Goal: Navigation & Orientation: Find specific page/section

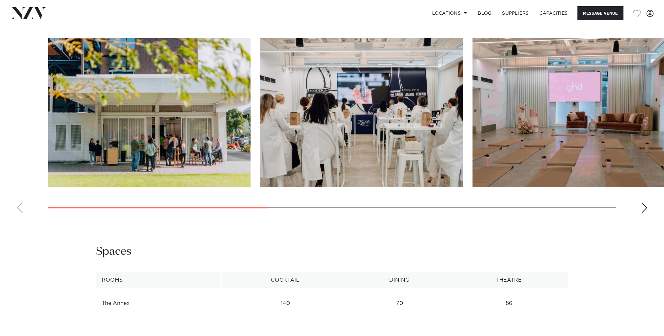
scroll to position [623, 0]
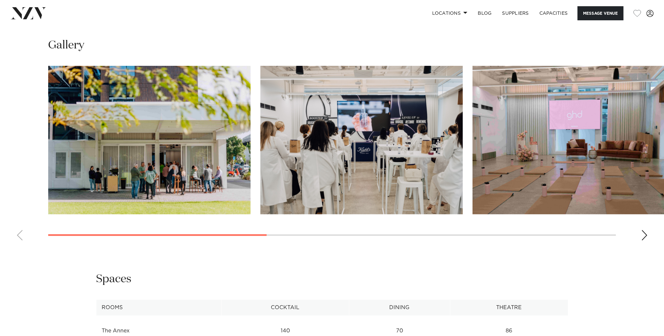
click at [645, 234] on div "Next slide" at bounding box center [644, 235] width 7 height 10
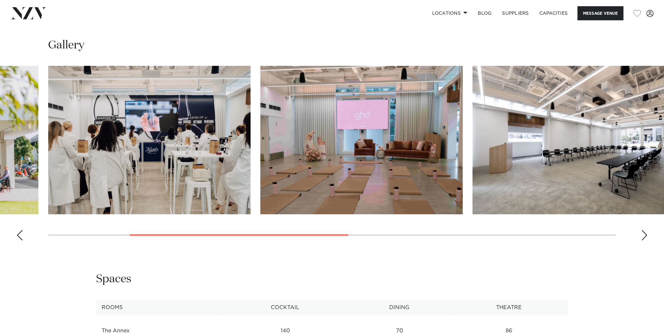
click at [645, 234] on div "Next slide" at bounding box center [644, 235] width 7 height 10
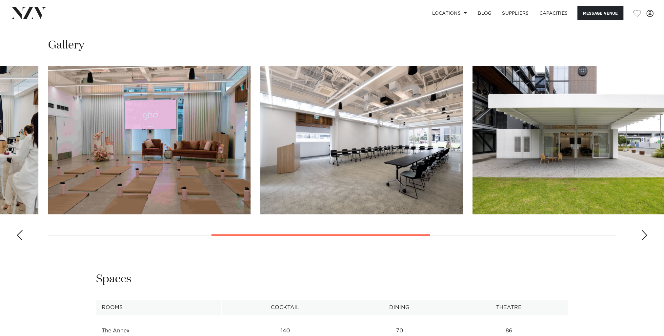
click at [644, 234] on div "Next slide" at bounding box center [644, 235] width 7 height 10
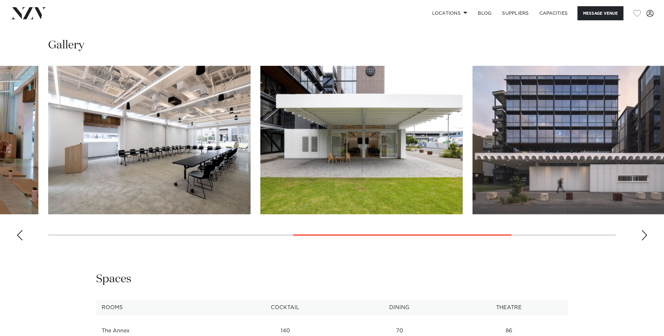
click at [644, 234] on div "Next slide" at bounding box center [644, 235] width 7 height 10
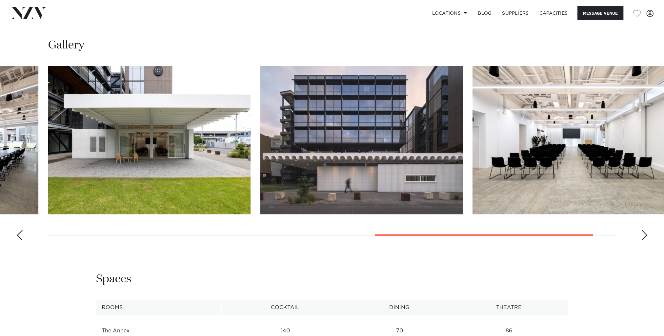
click at [644, 234] on div "Next slide" at bounding box center [644, 235] width 7 height 10
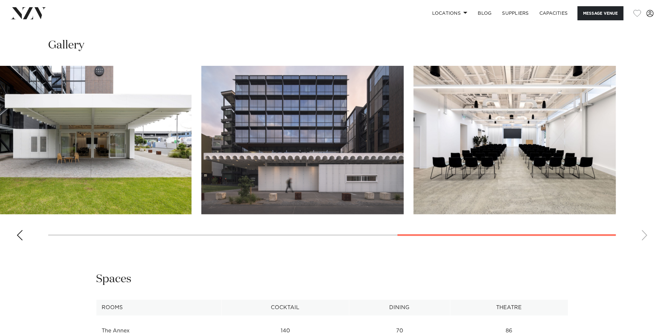
click at [18, 233] on div "Previous slide" at bounding box center [19, 235] width 7 height 10
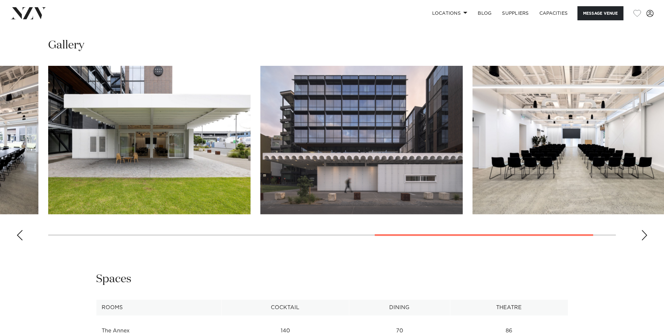
click at [17, 233] on div "Previous slide" at bounding box center [19, 235] width 7 height 10
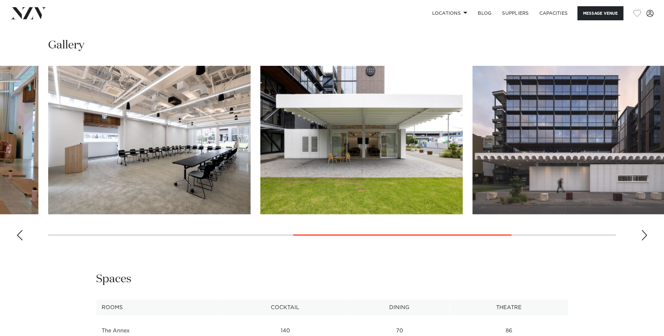
click at [644, 234] on div "Next slide" at bounding box center [644, 235] width 7 height 10
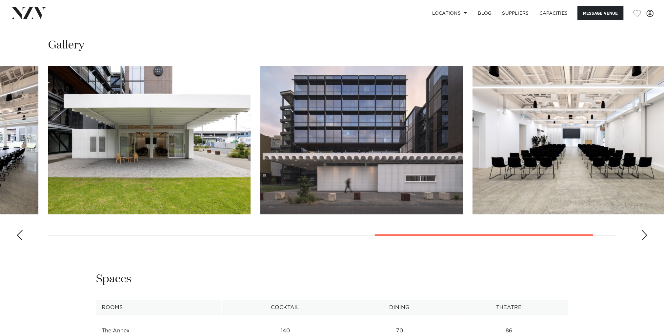
click at [642, 233] on div "Next slide" at bounding box center [644, 235] width 7 height 10
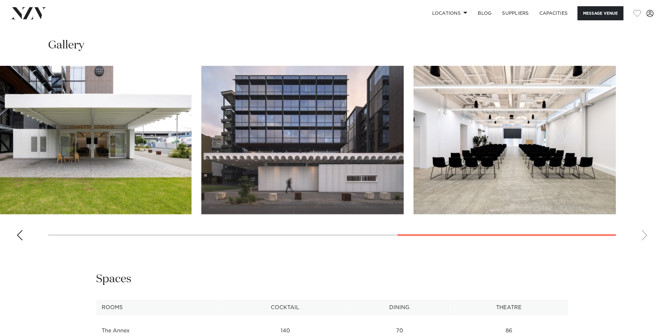
click at [21, 235] on div "Previous slide" at bounding box center [19, 235] width 7 height 10
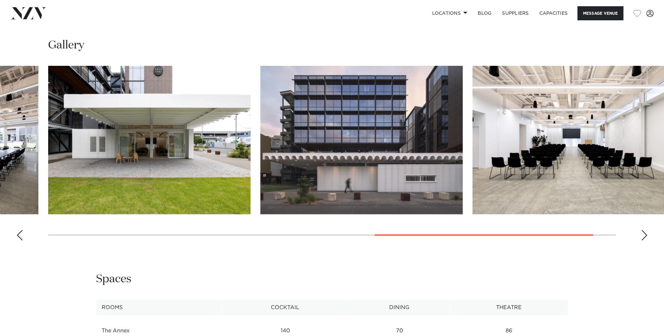
click at [20, 235] on div "Previous slide" at bounding box center [19, 235] width 7 height 10
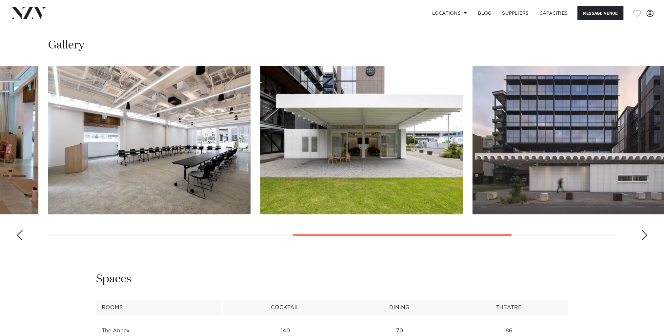
click at [20, 235] on div "Previous slide" at bounding box center [19, 235] width 7 height 10
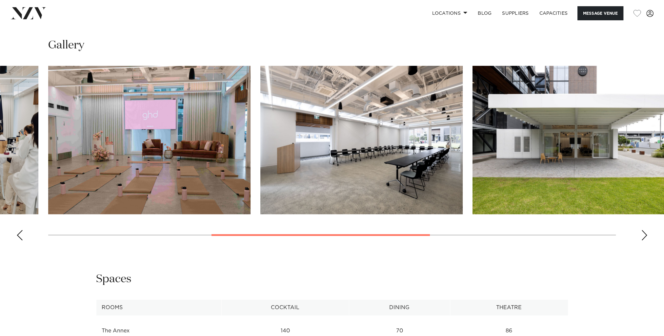
click at [20, 235] on div "Previous slide" at bounding box center [19, 235] width 7 height 10
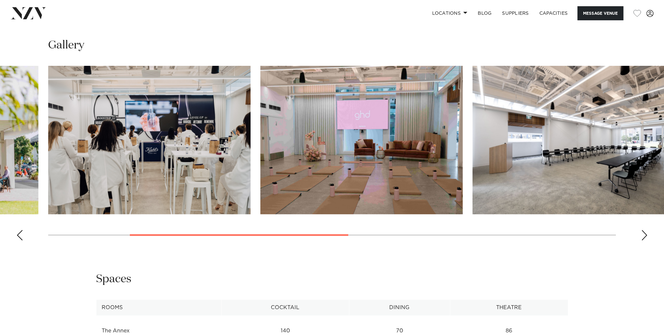
click at [19, 235] on div "Previous slide" at bounding box center [19, 235] width 7 height 10
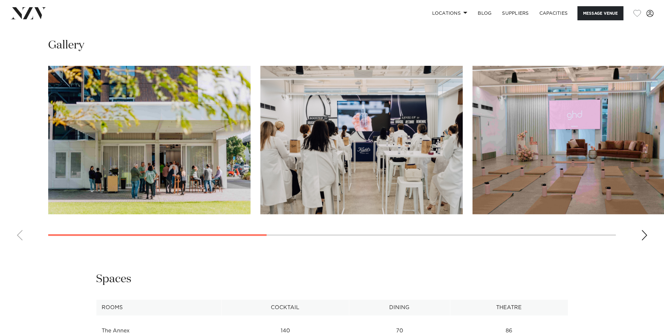
click at [19, 235] on swiper-container at bounding box center [332, 156] width 664 height 180
click at [645, 235] on div "Next slide" at bounding box center [644, 235] width 7 height 10
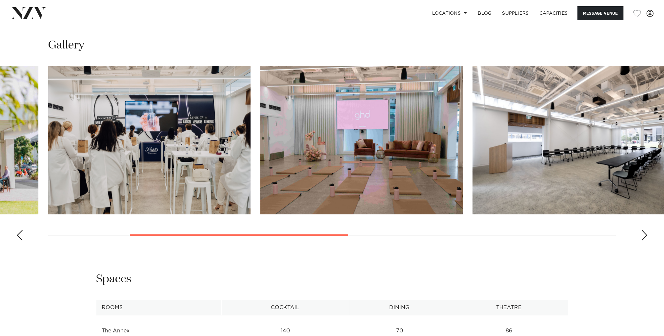
click at [645, 235] on div "Next slide" at bounding box center [644, 235] width 7 height 10
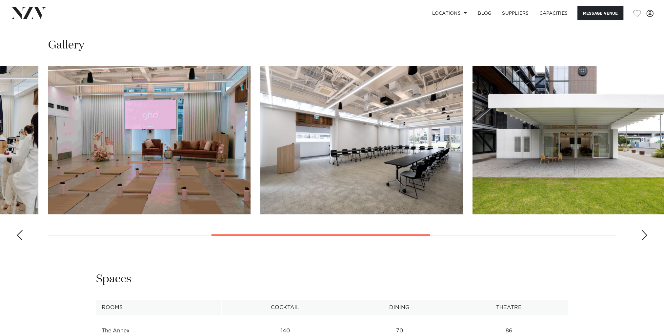
click at [642, 234] on div "Next slide" at bounding box center [644, 235] width 7 height 10
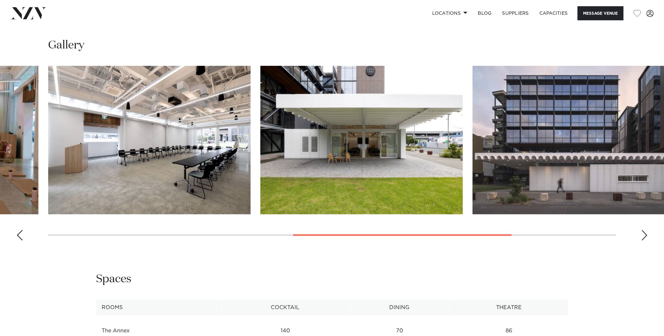
click at [642, 234] on div "Next slide" at bounding box center [644, 235] width 7 height 10
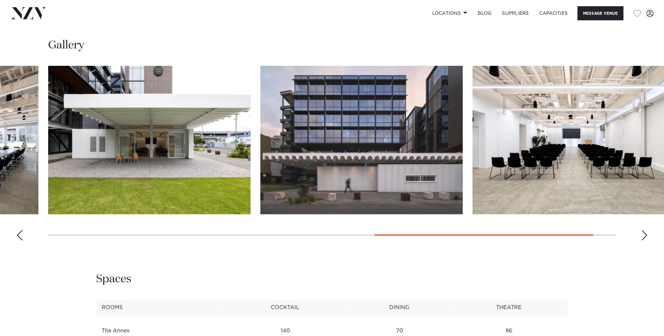
click at [642, 234] on div "Next slide" at bounding box center [644, 235] width 7 height 10
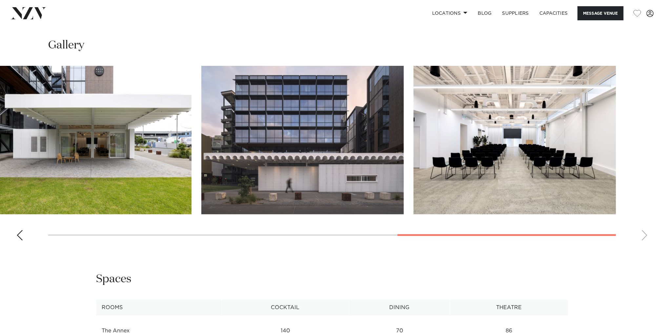
click at [642, 234] on swiper-container at bounding box center [332, 156] width 664 height 180
click at [19, 233] on div "Previous slide" at bounding box center [19, 235] width 7 height 10
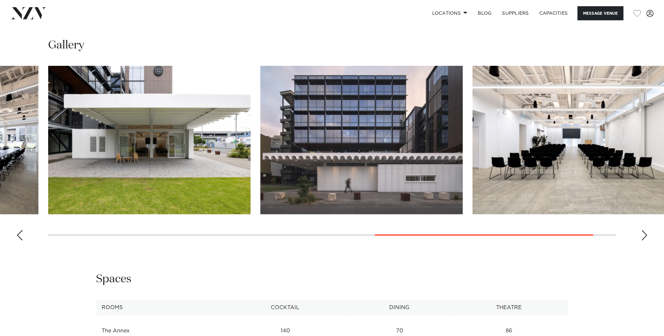
click at [19, 233] on div "Previous slide" at bounding box center [19, 235] width 7 height 10
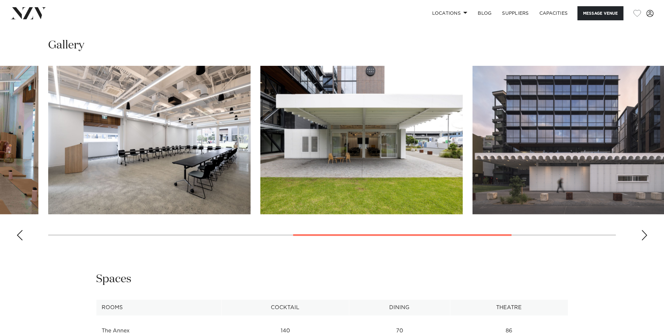
click at [19, 233] on div "Previous slide" at bounding box center [19, 235] width 7 height 10
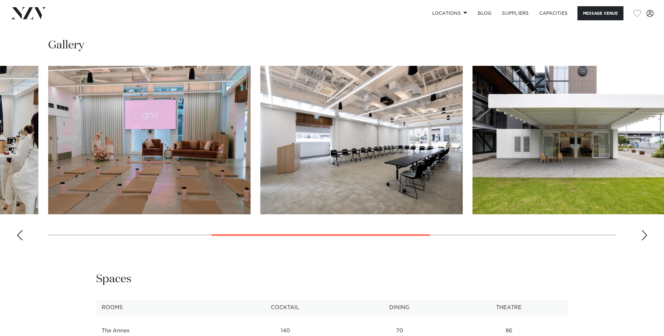
drag, startPoint x: 294, startPoint y: 19, endPoint x: 300, endPoint y: 23, distance: 6.9
click at [294, 19] on div "Locations [GEOGRAPHIC_DATA] [GEOGRAPHIC_DATA] [GEOGRAPHIC_DATA] [GEOGRAPHIC_DAT…" at bounding box center [427, 13] width 451 height 14
click at [79, 267] on div "Auckland Generator The Annex, [STREET_ADDRESS] Message Venue Auckland Generator…" at bounding box center [332, 174] width 664 height 1540
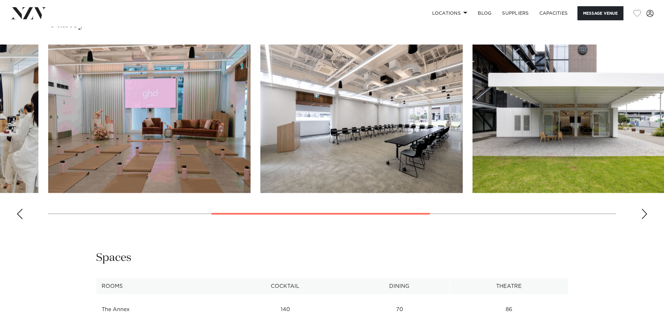
scroll to position [656, 0]
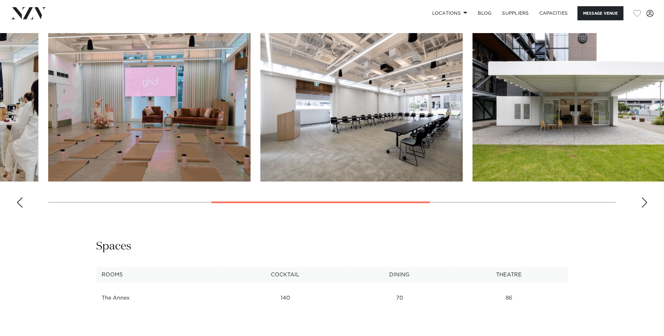
click at [18, 205] on div "Previous slide" at bounding box center [19, 202] width 7 height 10
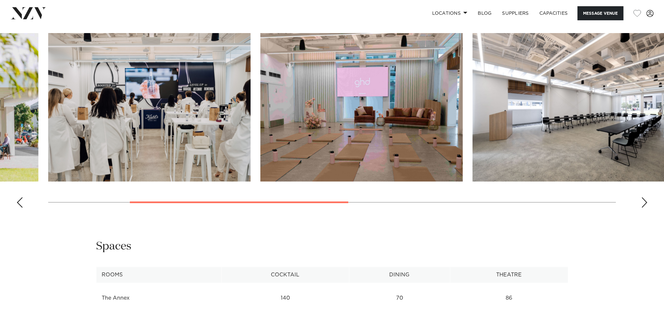
click at [18, 205] on div "Previous slide" at bounding box center [19, 202] width 7 height 10
